Goal: Task Accomplishment & Management: Manage account settings

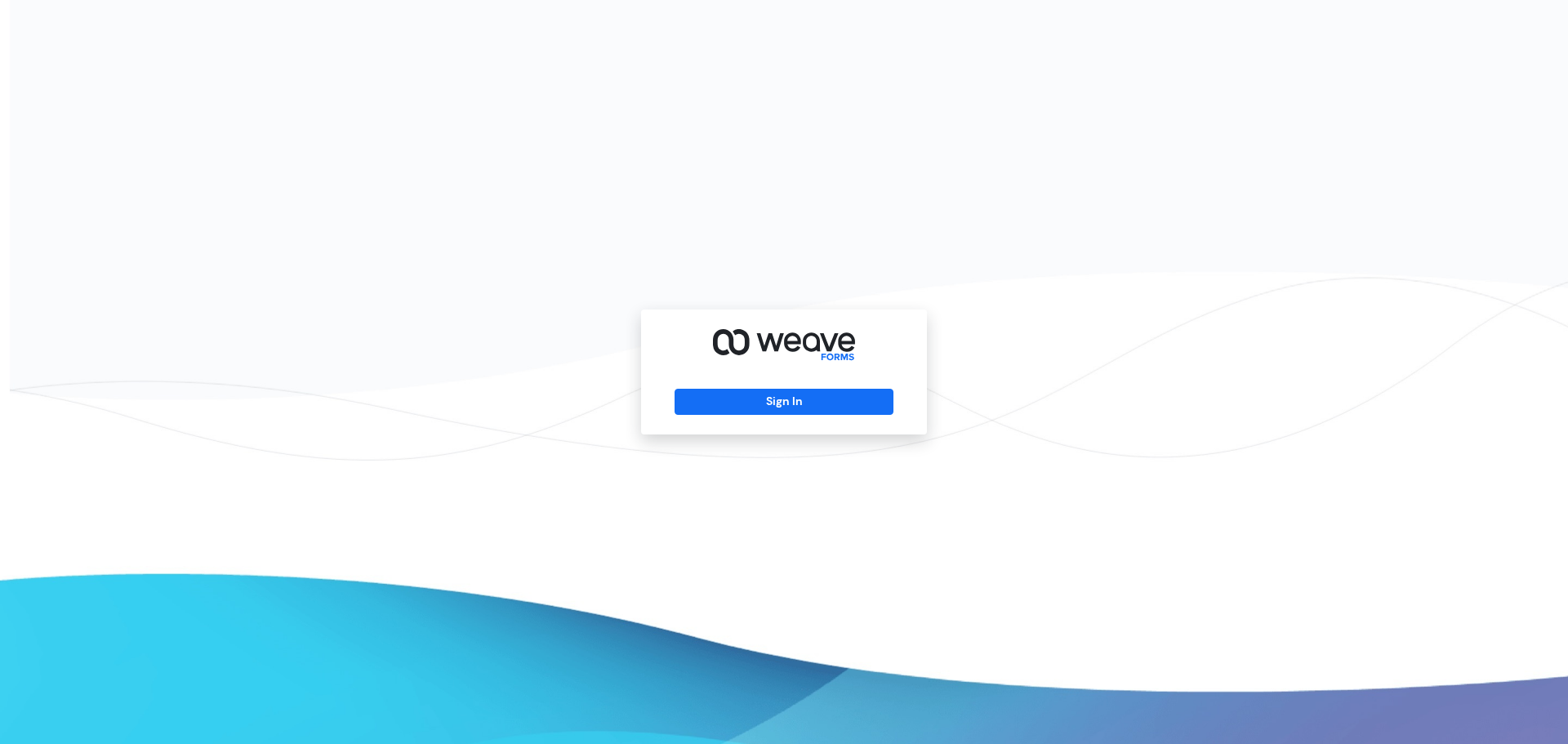
click at [385, 219] on div "Sign In" at bounding box center [784, 372] width 1568 height 744
click at [793, 400] on button "Sign In" at bounding box center [784, 402] width 218 height 26
